Goal: Task Accomplishment & Management: Manage account settings

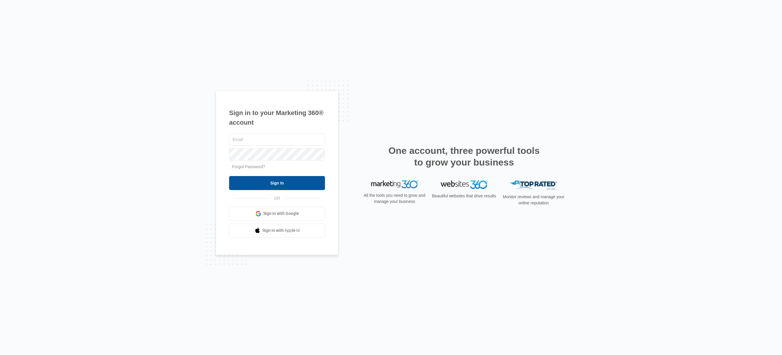
type input "[PERSON_NAME][EMAIL_ADDRESS][DOMAIN_NAME]"
click at [280, 182] on input "Sign In" at bounding box center [277, 183] width 96 height 14
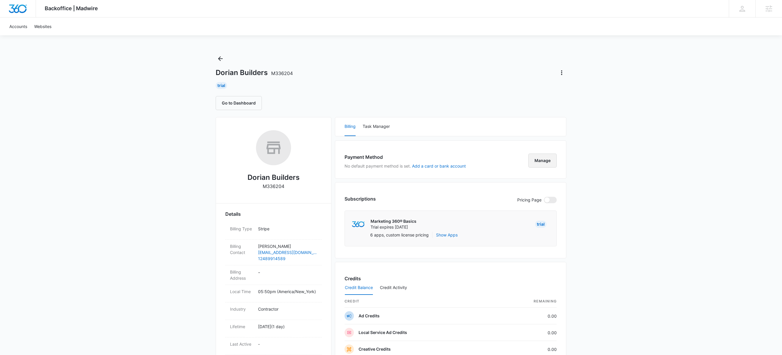
click at [543, 162] on button "Manage" at bounding box center [543, 161] width 28 height 14
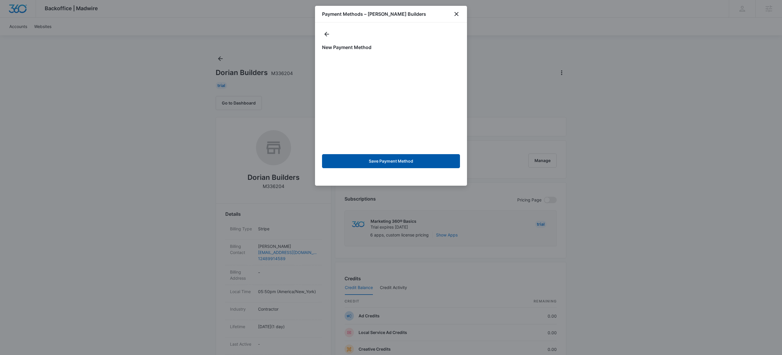
click at [388, 161] on button "Save Payment Method" at bounding box center [391, 161] width 138 height 14
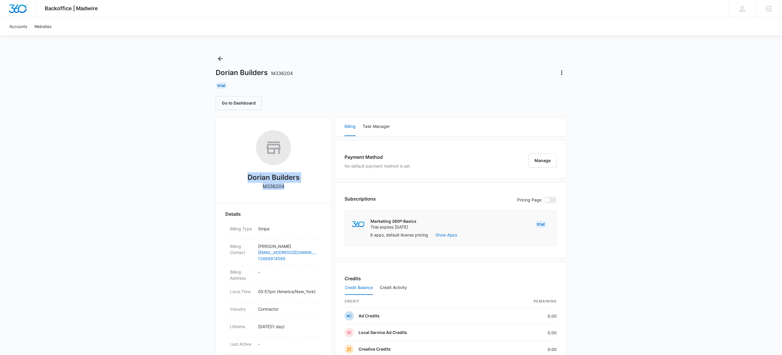
drag, startPoint x: 287, startPoint y: 188, endPoint x: 248, endPoint y: 182, distance: 39.9
click at [248, 182] on div "Dorian Builders M336204" at bounding box center [273, 162] width 96 height 64
copy div "Dorian Builders M336204"
